Goal: Task Accomplishment & Management: Manage account settings

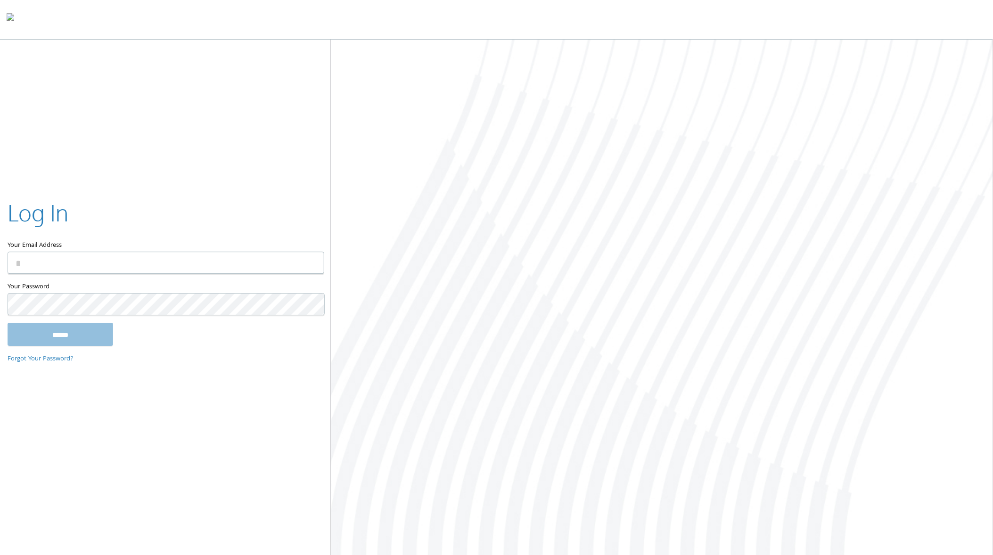
type input "**********"
click at [65, 330] on input "******" at bounding box center [61, 334] width 106 height 23
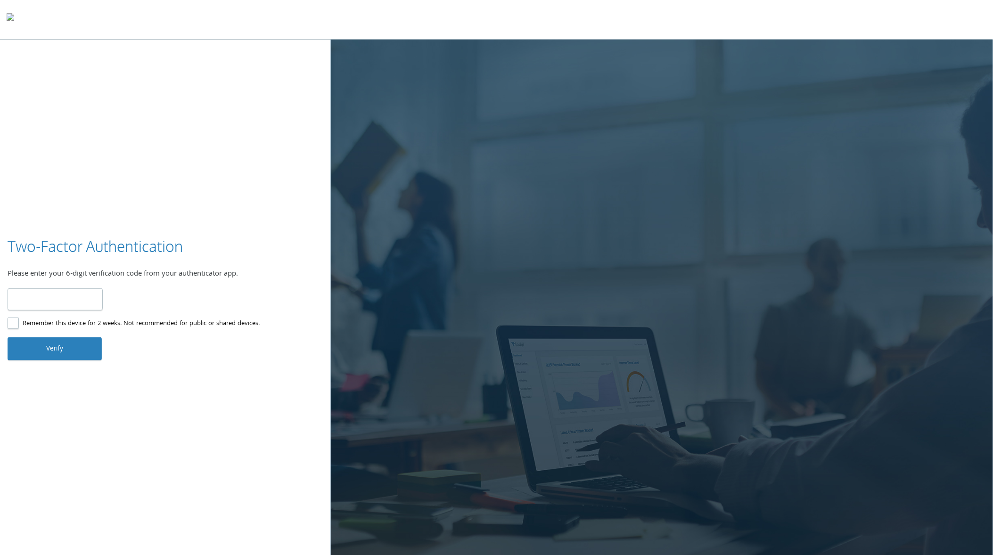
type input "******"
click at [47, 345] on button "Verify" at bounding box center [55, 349] width 94 height 23
